Goal: Information Seeking & Learning: Learn about a topic

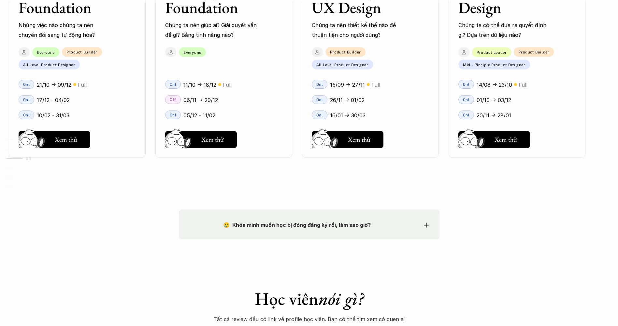
scroll to position [912, 0]
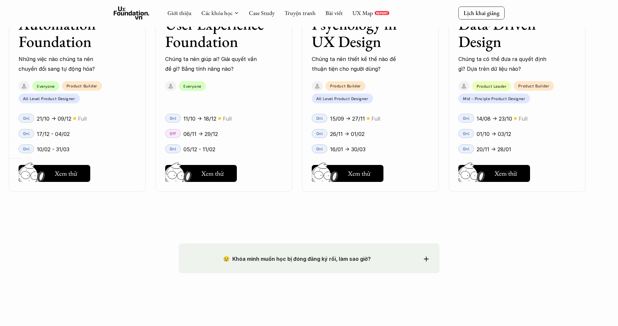
click at [525, 184] on div "Data-Driven Design Chúng ta có thể đưa ra quyết định gì? Dựa trên dữ liệu nào? …" at bounding box center [516, 64] width 137 height 254
click at [508, 176] on h5 "Xem thử" at bounding box center [505, 174] width 22 height 9
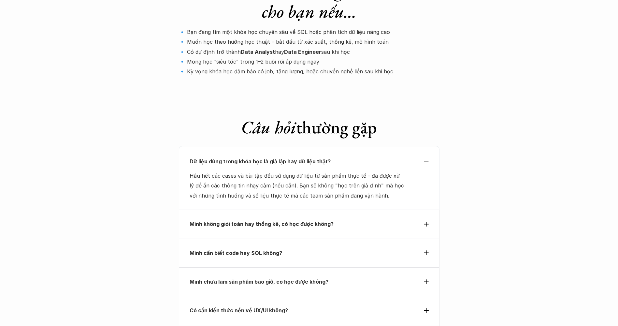
scroll to position [2164, 0]
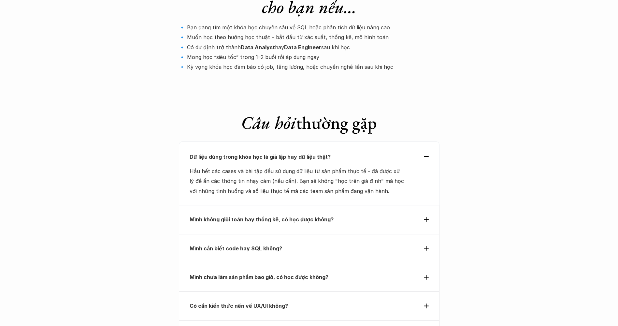
click at [373, 234] on div "Mình cần biết code hay SQL không?" at bounding box center [309, 248] width 261 height 29
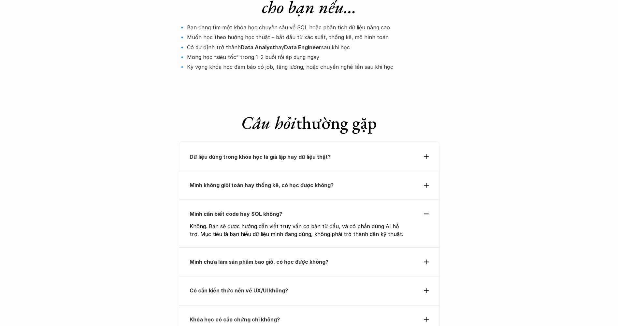
click at [325, 285] on p "Có cần kiến thức nền về UX/UI không?" at bounding box center [297, 290] width 215 height 10
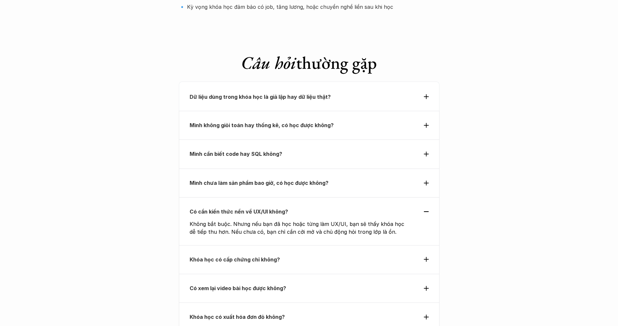
scroll to position [2229, 0]
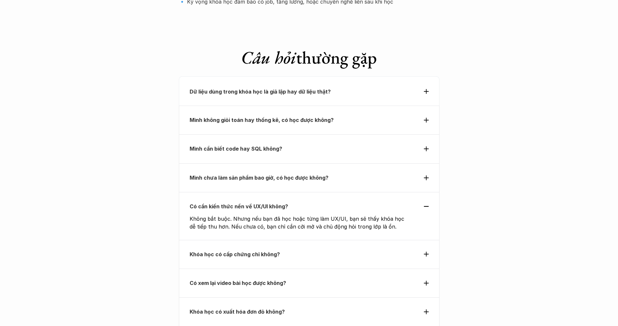
click at [300, 249] on p "Khóa học có cấp chứng chỉ không?" at bounding box center [297, 254] width 215 height 10
